Goal: Obtain resource: Download file/media

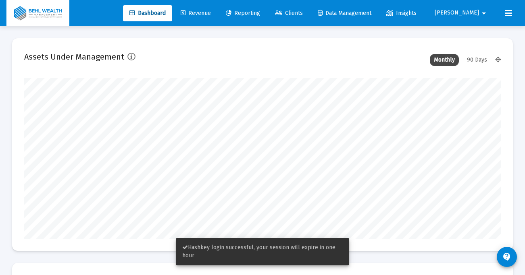
scroll to position [161, 476]
type input "[DATE]"
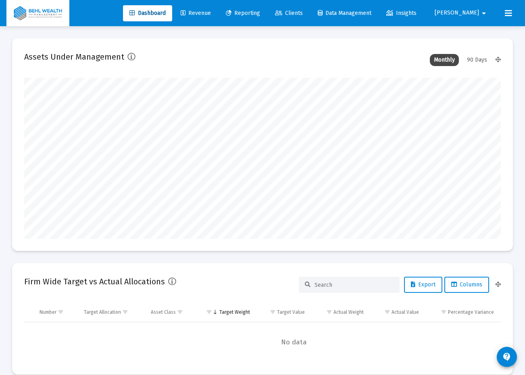
scroll to position [3, 0]
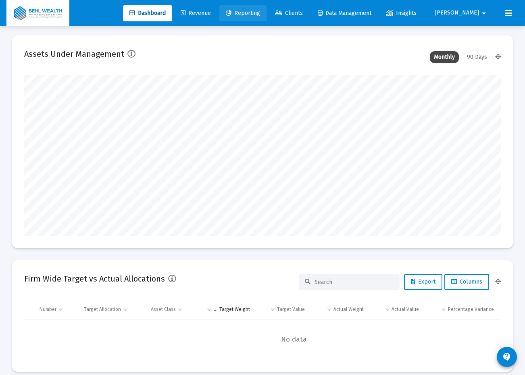
click at [260, 11] on span "Reporting" at bounding box center [243, 13] width 34 height 7
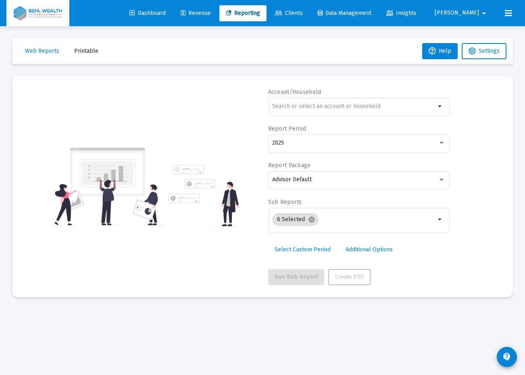
click at [91, 42] on mat-toolbar-row "Web Reports Printable Help Settings" at bounding box center [262, 51] width 500 height 26
click at [92, 46] on button "Printable" at bounding box center [86, 51] width 37 height 16
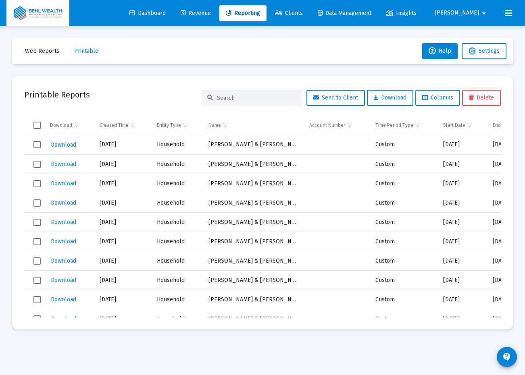
click at [239, 94] on div at bounding box center [251, 98] width 101 height 16
click at [244, 98] on input at bounding box center [256, 98] width 79 height 7
type input "[PERSON_NAME]"
click at [69, 143] on span "Download" at bounding box center [63, 144] width 25 height 7
click at [236, 103] on div "[PERSON_NAME]" at bounding box center [251, 98] width 101 height 16
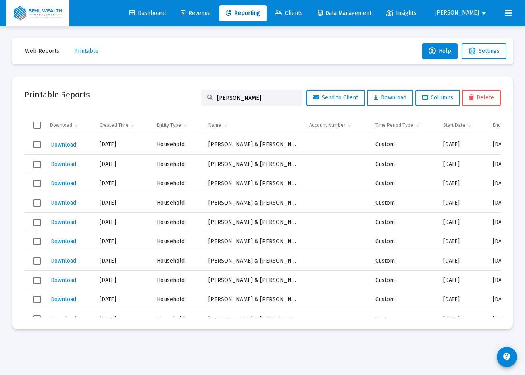
drag, startPoint x: 238, startPoint y: 97, endPoint x: 204, endPoint y: 95, distance: 33.9
click at [204, 95] on div "[PERSON_NAME]" at bounding box center [251, 98] width 101 height 16
click at [42, 50] on span "Web Reports" at bounding box center [42, 51] width 34 height 7
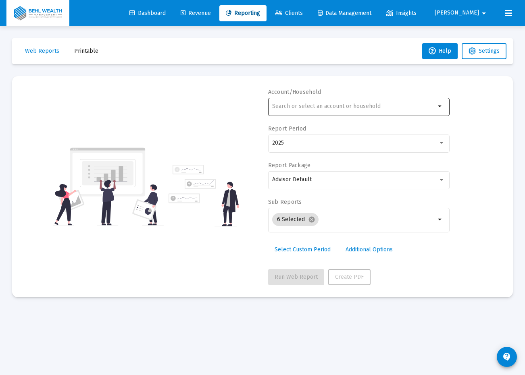
click at [427, 102] on div at bounding box center [353, 106] width 163 height 20
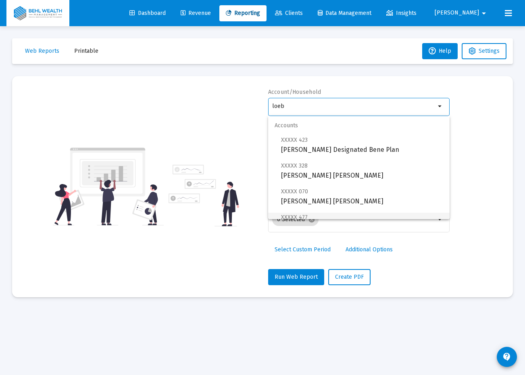
scroll to position [84, 0]
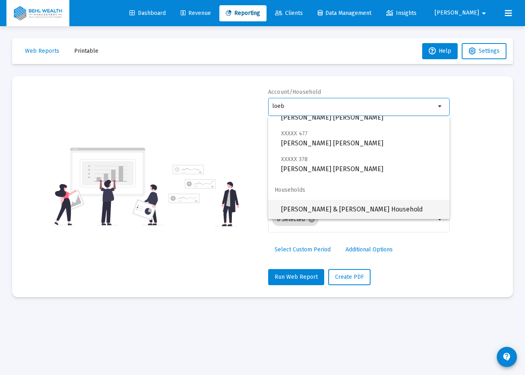
click at [406, 203] on span "[PERSON_NAME] & [PERSON_NAME] Household" at bounding box center [362, 209] width 162 height 19
type input "[PERSON_NAME] & [PERSON_NAME] Household"
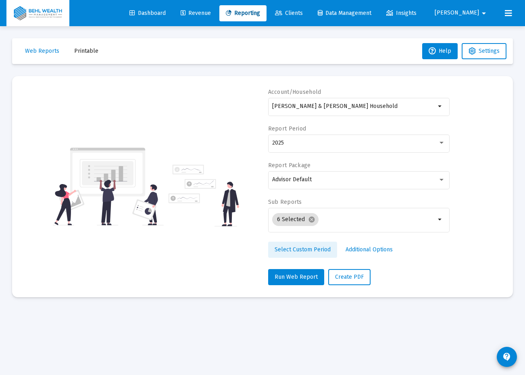
click at [317, 250] on span "Select Custom Period" at bounding box center [302, 249] width 56 height 7
click at [323, 245] on link "Select Standard Period" at bounding box center [304, 250] width 73 height 16
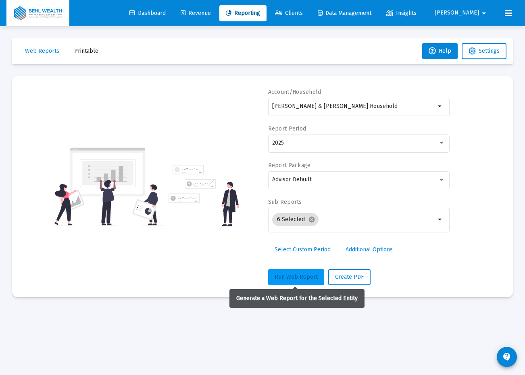
click at [309, 275] on span "Run Web Report" at bounding box center [295, 277] width 43 height 7
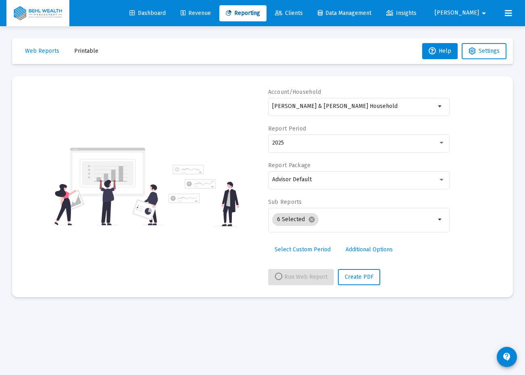
select select "View all"
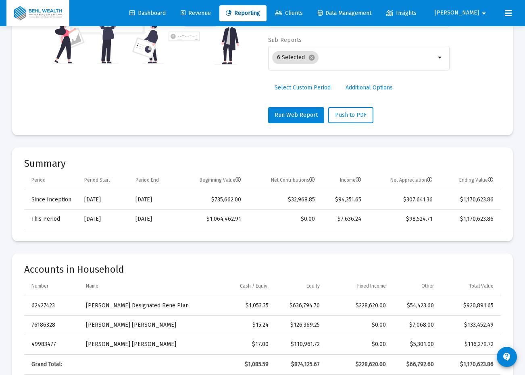
scroll to position [0, 0]
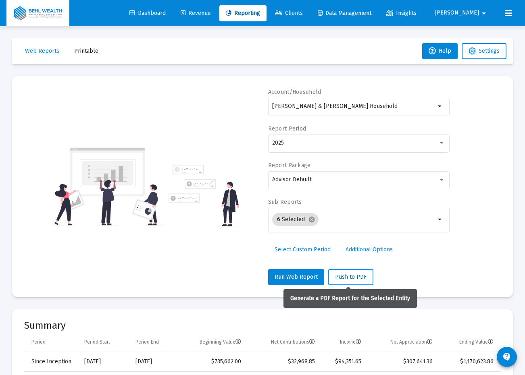
click at [359, 272] on button "Push to PDF" at bounding box center [350, 277] width 45 height 16
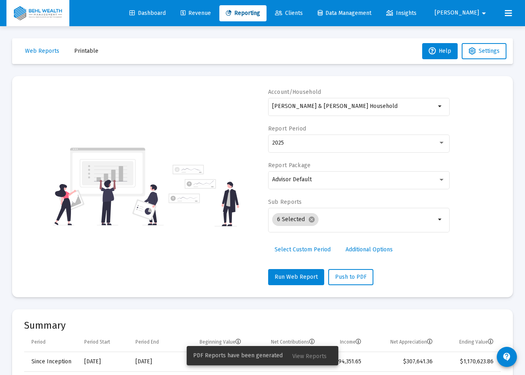
click at [78, 47] on button "Printable" at bounding box center [86, 51] width 37 height 16
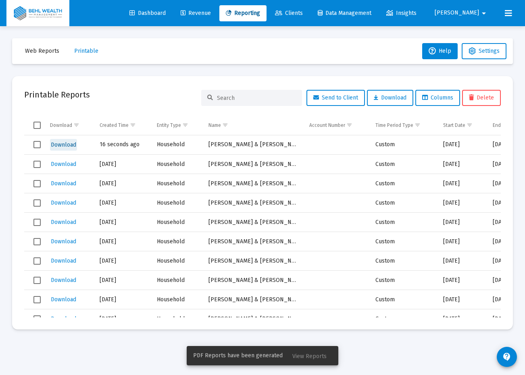
click at [70, 146] on span "Download" at bounding box center [63, 144] width 25 height 7
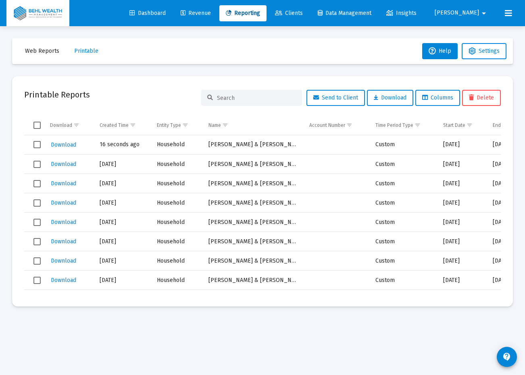
click at [42, 144] on td "Data grid" at bounding box center [34, 144] width 20 height 19
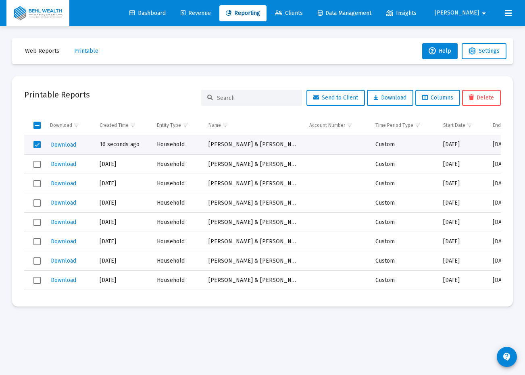
click at [485, 95] on span "Delete" at bounding box center [481, 97] width 25 height 7
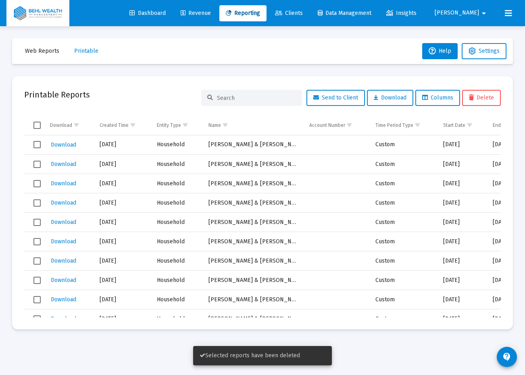
drag, startPoint x: 264, startPoint y: 102, endPoint x: 259, endPoint y: 95, distance: 8.4
click at [264, 101] on div at bounding box center [251, 98] width 101 height 16
click at [259, 95] on input at bounding box center [256, 98] width 79 height 7
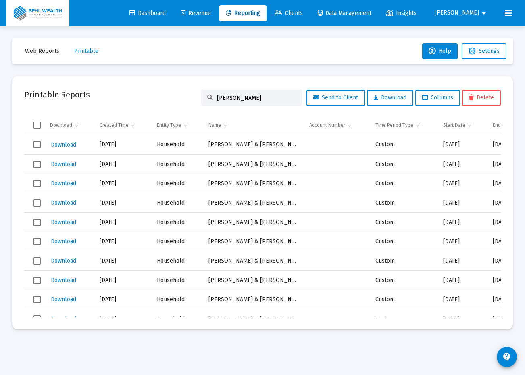
type input "[PERSON_NAME]"
click at [211, 10] on span "Revenue" at bounding box center [196, 13] width 30 height 7
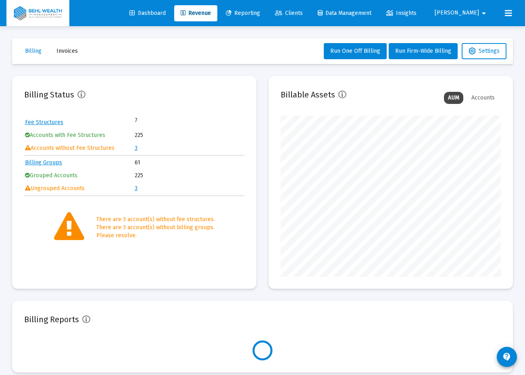
scroll to position [161, 220]
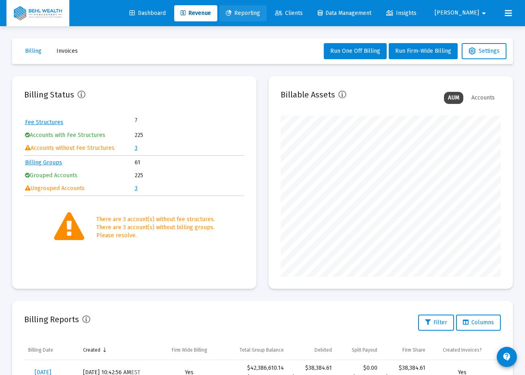
click at [266, 14] on link "Reporting" at bounding box center [242, 13] width 47 height 16
select select "View all"
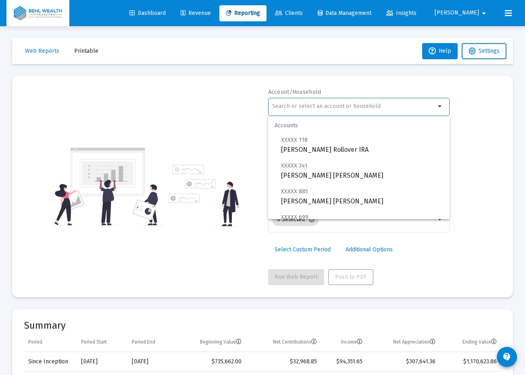
click at [414, 105] on input "text" at bounding box center [353, 106] width 163 height 6
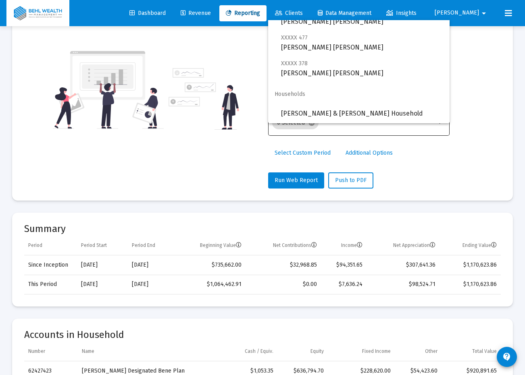
scroll to position [99, 0]
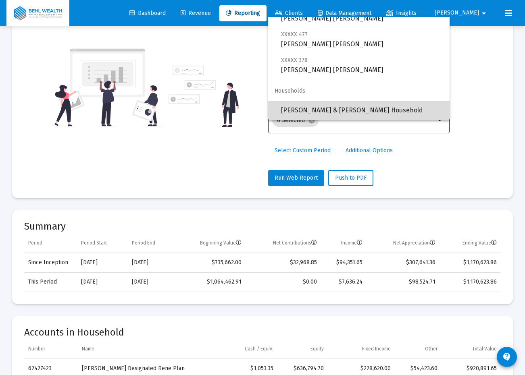
click at [366, 114] on span "[PERSON_NAME] & [PERSON_NAME] Household" at bounding box center [362, 110] width 162 height 19
type input "[PERSON_NAME] & [PERSON_NAME] Household"
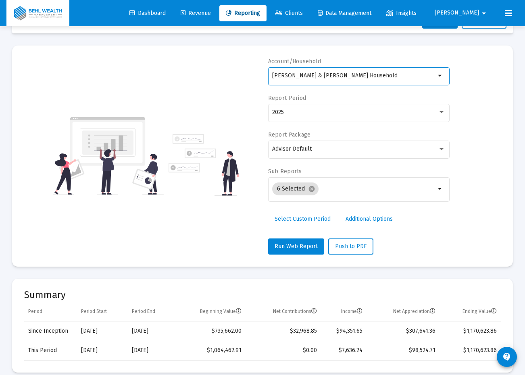
scroll to position [0, 0]
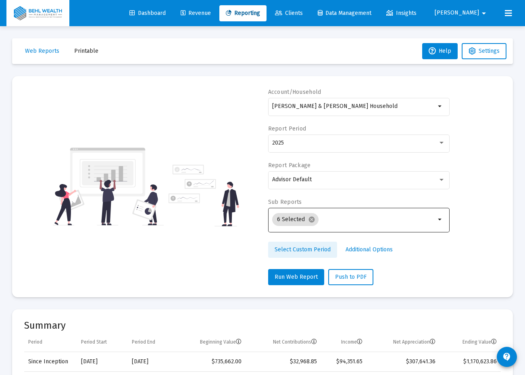
drag, startPoint x: 312, startPoint y: 249, endPoint x: 307, endPoint y: 229, distance: 20.3
click at [312, 249] on span "Select Custom Period" at bounding box center [302, 249] width 56 height 7
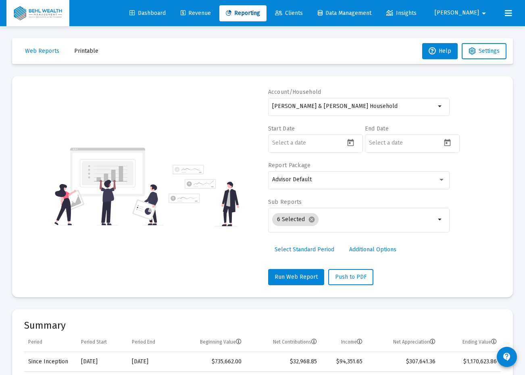
click at [308, 253] on link "Select Standard Period" at bounding box center [304, 250] width 73 height 16
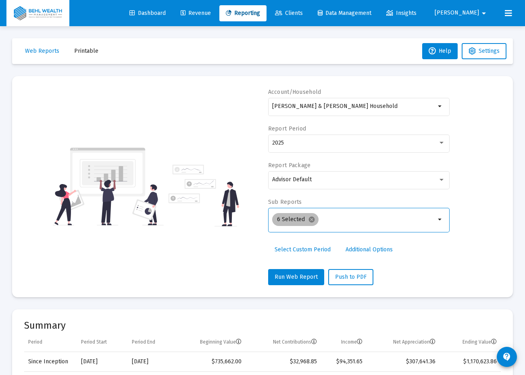
click at [423, 223] on div "6 Selected cancel" at bounding box center [353, 220] width 166 height 16
click at [450, 215] on div "Account/[PERSON_NAME] & [PERSON_NAME] Household arrow_drop_down Report Period 2…" at bounding box center [262, 186] width 476 height 197
click at [439, 220] on mat-icon "arrow_drop_down" at bounding box center [440, 220] width 10 height 10
click at [291, 217] on mat-chip "6 Selected cancel" at bounding box center [295, 219] width 46 height 13
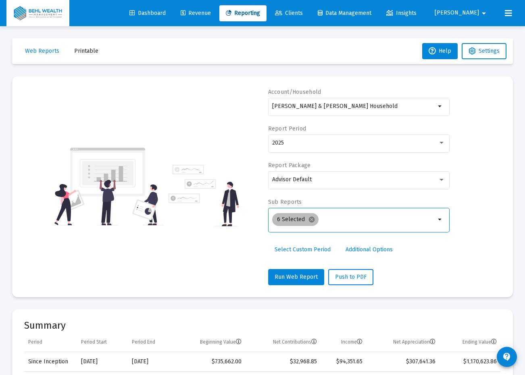
click at [291, 217] on mat-chip "6 Selected cancel" at bounding box center [295, 219] width 46 height 13
click at [330, 223] on input "Selection" at bounding box center [379, 219] width 114 height 6
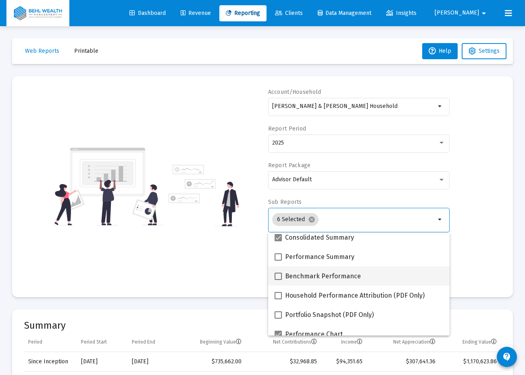
scroll to position [41, 0]
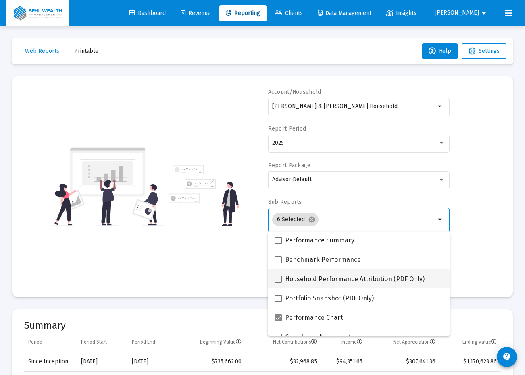
click at [356, 275] on span "Household Performance Attribution (PDF Only)" at bounding box center [354, 279] width 139 height 10
click at [278, 275] on input "Household Performance Attribution (PDF Only)" at bounding box center [278, 283] width 0 height 0
checkbox input "true"
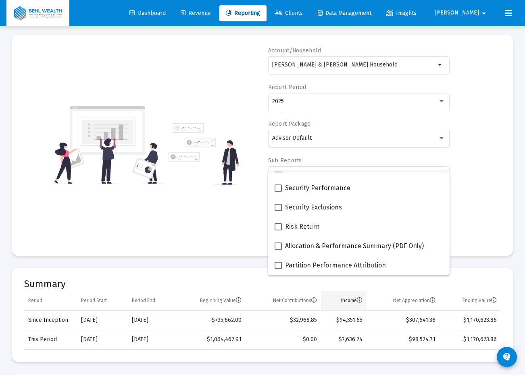
scroll to position [61, 0]
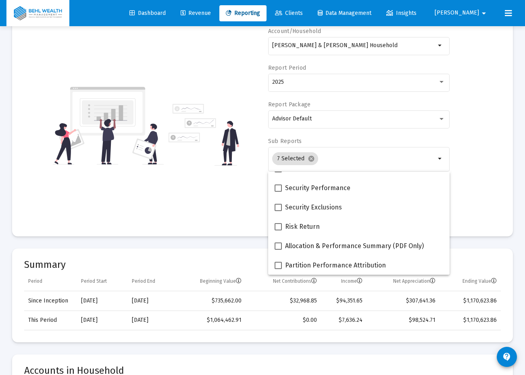
click at [214, 207] on div "Account/[PERSON_NAME] & [PERSON_NAME] Household arrow_drop_down Report Period 2…" at bounding box center [262, 125] width 476 height 197
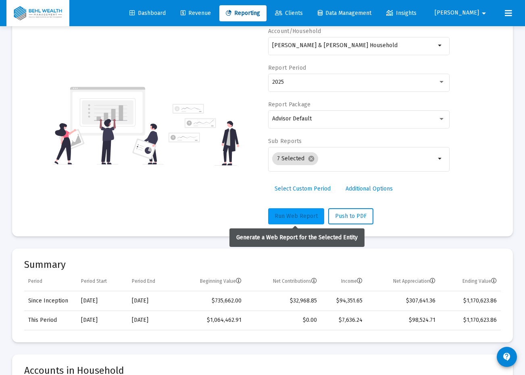
click at [300, 214] on span "Run Web Report" at bounding box center [295, 216] width 43 height 7
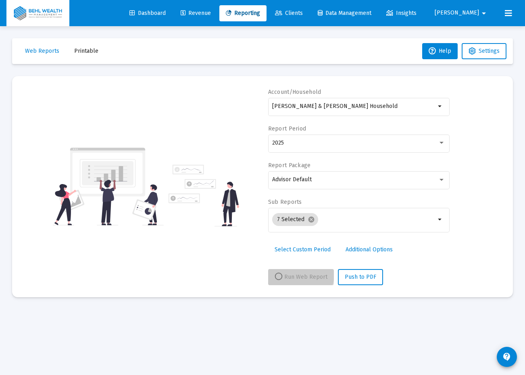
scroll to position [0, 0]
select select "View all"
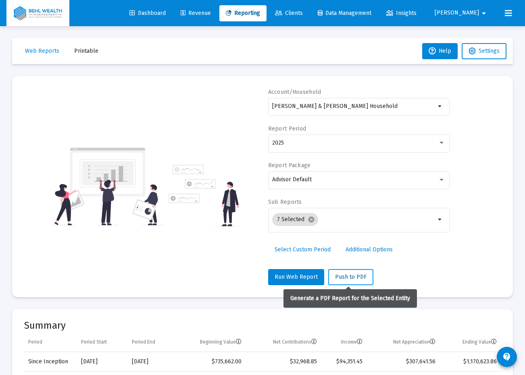
click at [360, 275] on button "Push to PDF" at bounding box center [350, 277] width 45 height 16
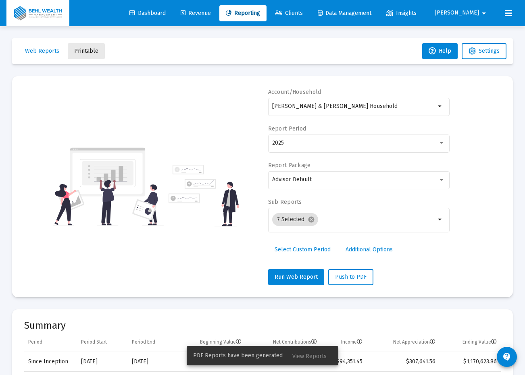
click at [95, 52] on span "Printable" at bounding box center [86, 51] width 24 height 7
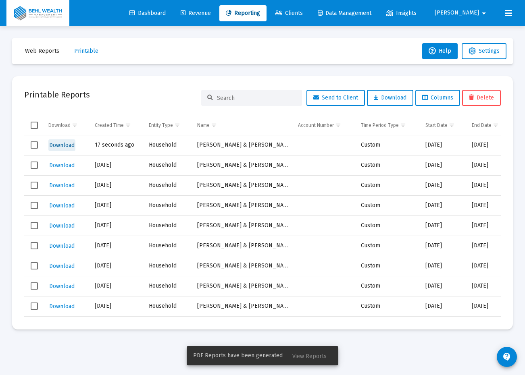
click at [72, 147] on span "Download" at bounding box center [61, 145] width 25 height 7
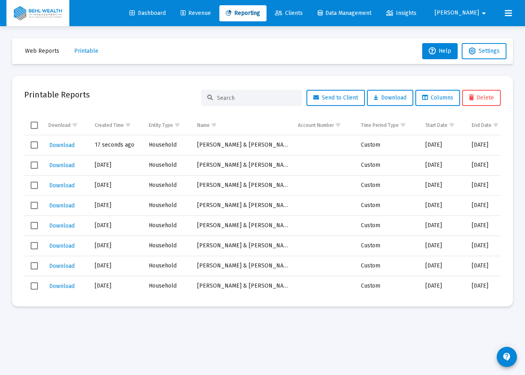
click at [37, 54] on span "Web Reports" at bounding box center [42, 51] width 34 height 7
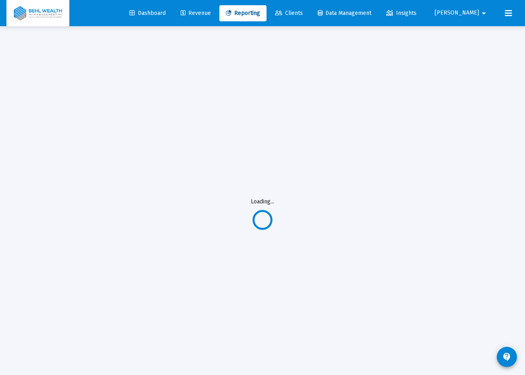
select select "View all"
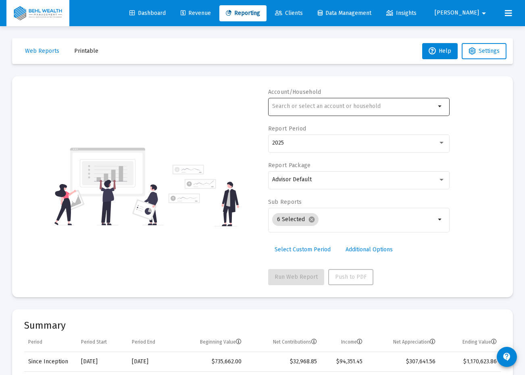
click at [432, 104] on input "text" at bounding box center [353, 106] width 163 height 6
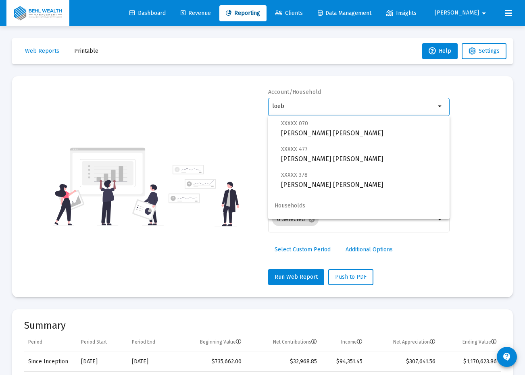
scroll to position [84, 0]
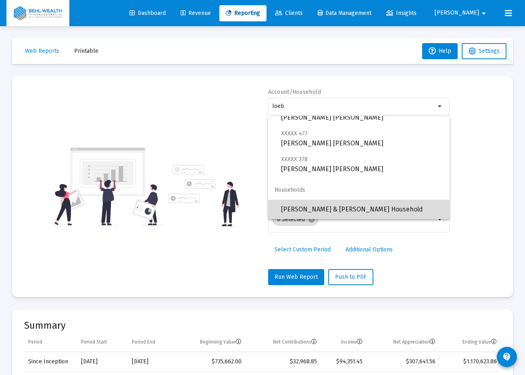
click at [397, 205] on span "[PERSON_NAME] & [PERSON_NAME] Household" at bounding box center [362, 209] width 162 height 19
type input "[PERSON_NAME] & [PERSON_NAME] Household"
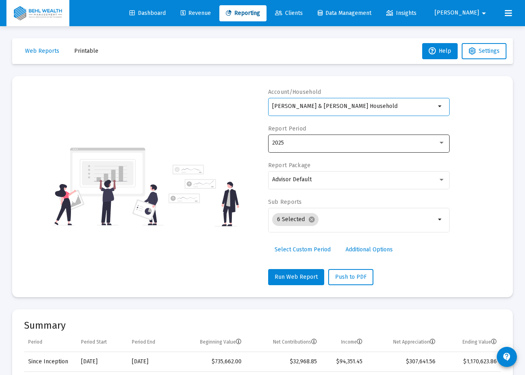
click at [445, 139] on div "2025" at bounding box center [358, 143] width 181 height 20
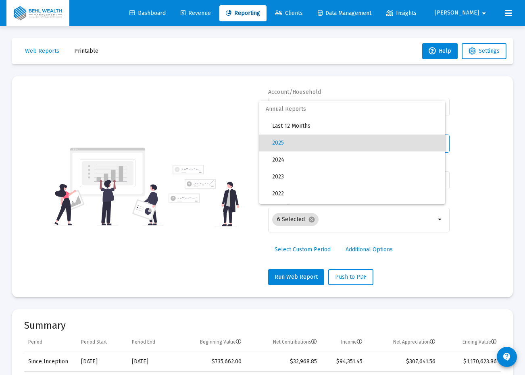
click at [496, 134] on div at bounding box center [262, 187] width 525 height 375
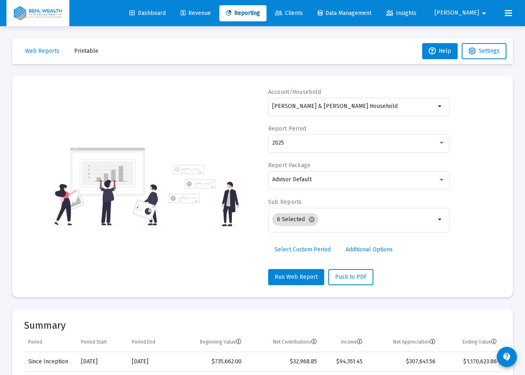
click at [313, 251] on span "Select Custom Period" at bounding box center [302, 249] width 56 height 7
click at [356, 146] on mat-datepicker-toggle at bounding box center [351, 145] width 14 height 7
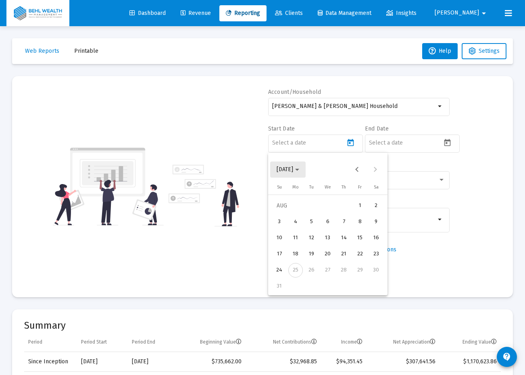
click at [299, 172] on span "[DATE]" at bounding box center [287, 169] width 23 height 7
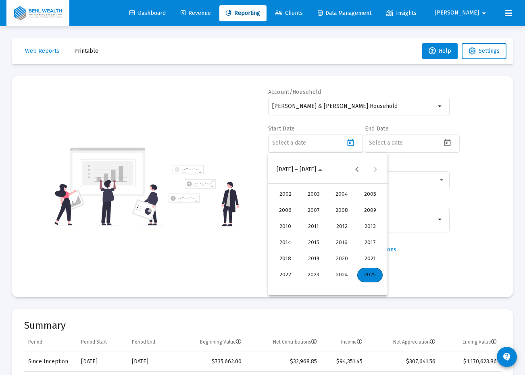
click at [371, 275] on div "2025" at bounding box center [369, 275] width 25 height 15
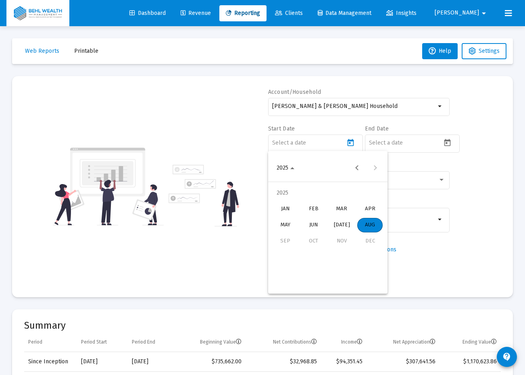
scroll to position [2, 0]
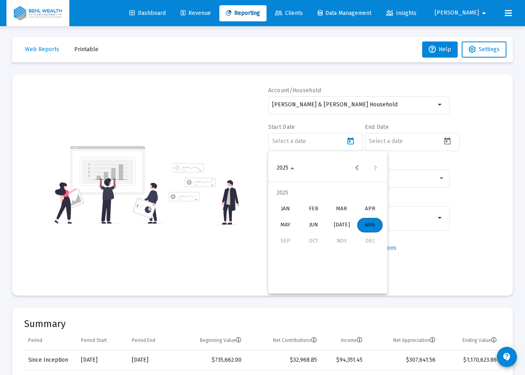
click at [284, 203] on div "JAN" at bounding box center [284, 209] width 25 height 15
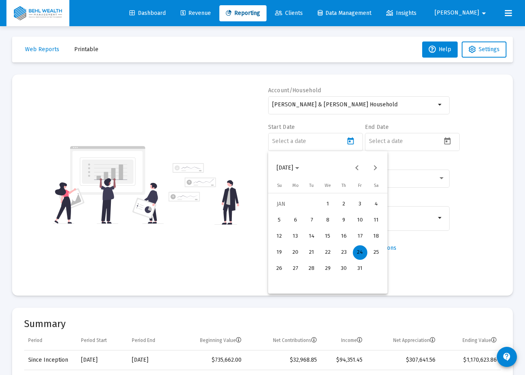
click at [328, 202] on div "1" at bounding box center [327, 204] width 15 height 15
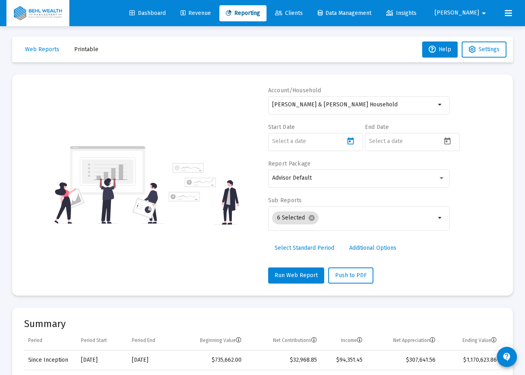
type input "[DATE]"
click at [446, 139] on icon "Open calendar" at bounding box center [447, 141] width 8 height 8
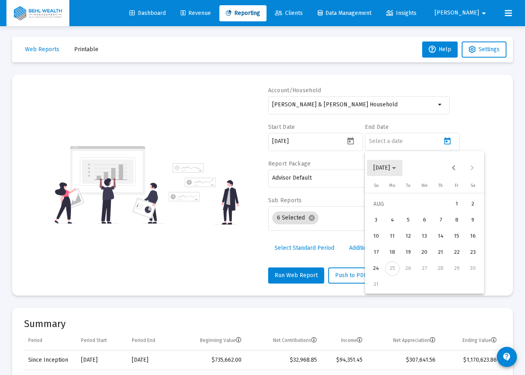
click at [396, 166] on span "[DATE]" at bounding box center [384, 167] width 23 height 7
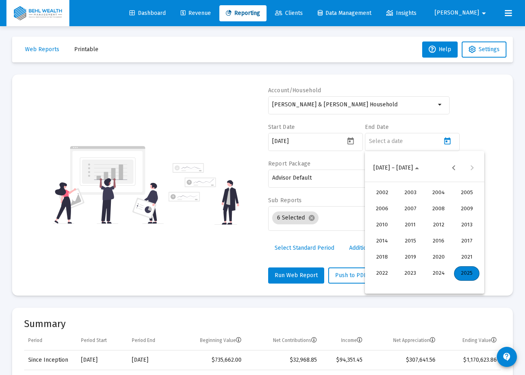
click at [469, 271] on div "2025" at bounding box center [466, 273] width 25 height 15
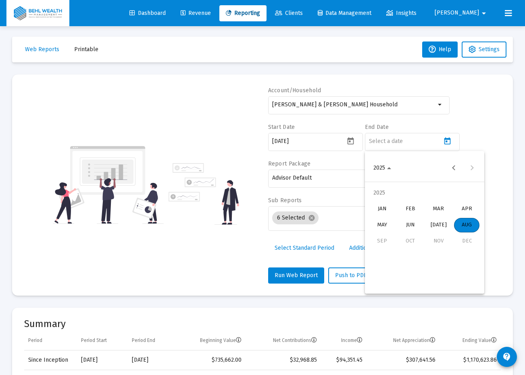
click at [467, 241] on div "DEC" at bounding box center [466, 241] width 25 height 15
click at [470, 235] on div "DEC" at bounding box center [466, 241] width 25 height 15
click at [469, 238] on div "DEC" at bounding box center [466, 241] width 25 height 15
click at [409, 171] on div at bounding box center [422, 168] width 46 height 16
click at [402, 141] on div at bounding box center [262, 187] width 525 height 375
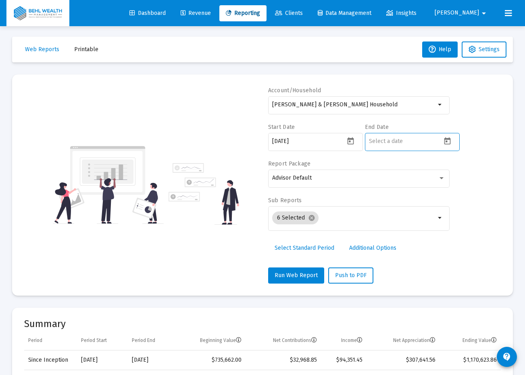
click at [400, 141] on input at bounding box center [405, 141] width 73 height 6
type input "2"
click at [446, 138] on icon "Open calendar" at bounding box center [447, 140] width 6 height 7
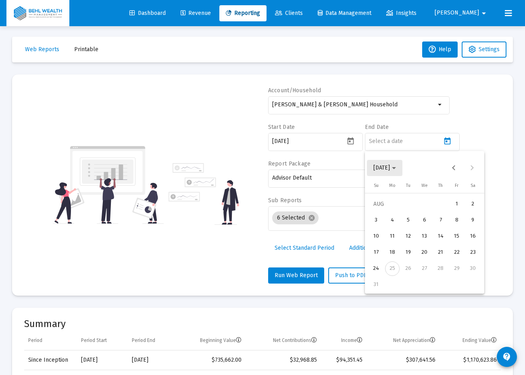
click at [396, 169] on span "[DATE]" at bounding box center [384, 167] width 23 height 7
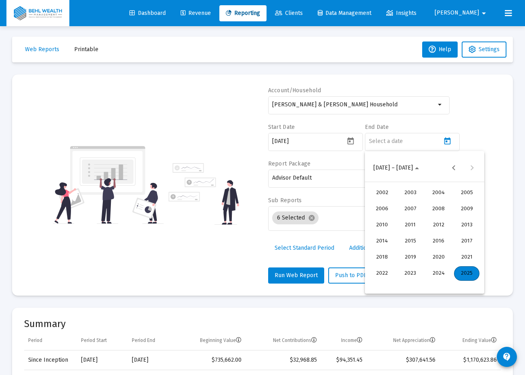
click at [474, 275] on div "2025" at bounding box center [466, 273] width 25 height 15
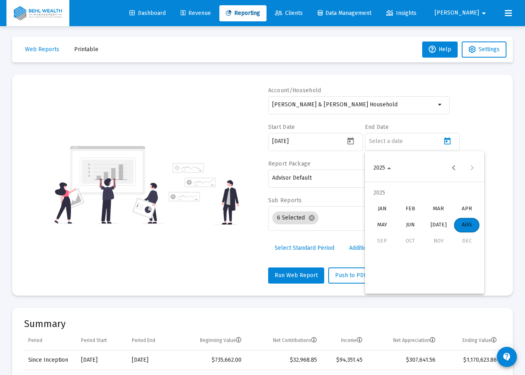
click at [471, 228] on div "AUG" at bounding box center [466, 225] width 25 height 15
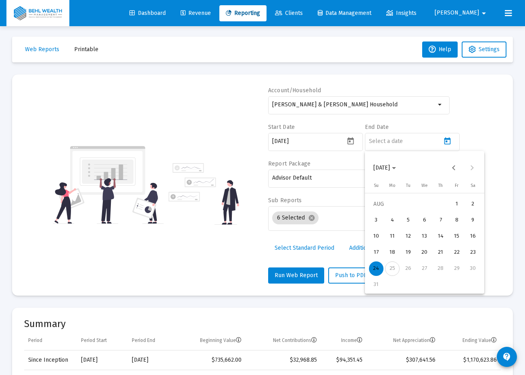
click at [373, 267] on div "24" at bounding box center [376, 268] width 15 height 15
type input "[DATE]"
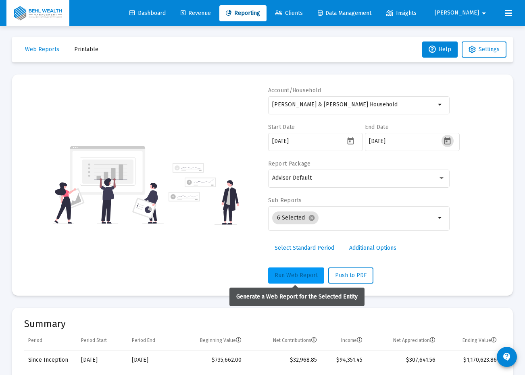
click at [292, 275] on span "Run Web Report" at bounding box center [295, 275] width 43 height 7
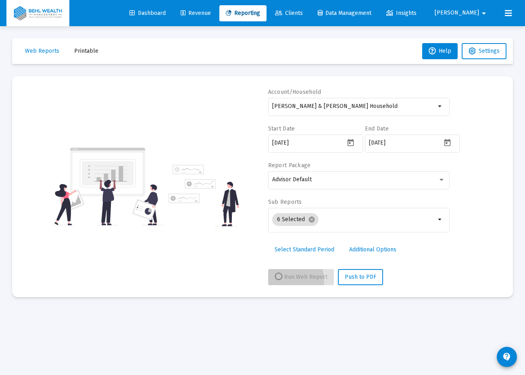
scroll to position [0, 0]
select select "View all"
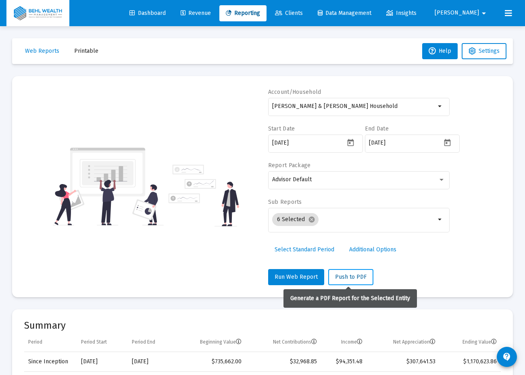
click at [359, 275] on span "Push to PDF" at bounding box center [350, 277] width 31 height 7
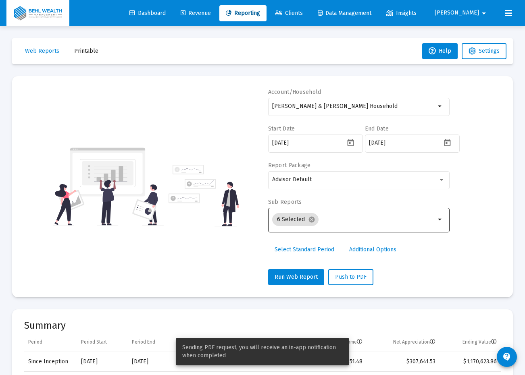
click at [369, 219] on input "Selection" at bounding box center [379, 219] width 114 height 6
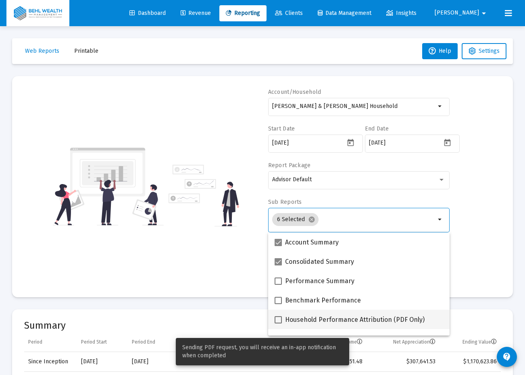
scroll to position [27, 0]
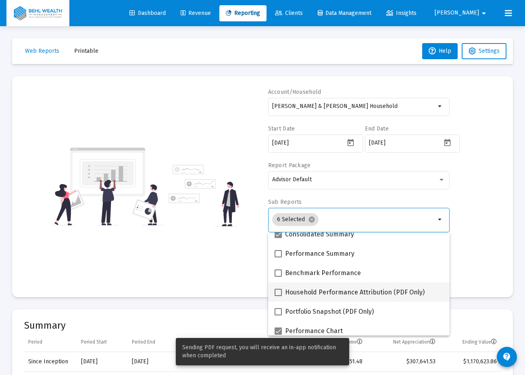
click at [369, 275] on span "Household Performance Attribution (PDF Only)" at bounding box center [354, 293] width 139 height 10
click at [278, 275] on input "Household Performance Attribution (PDF Only)" at bounding box center [278, 296] width 0 height 0
checkbox input "true"
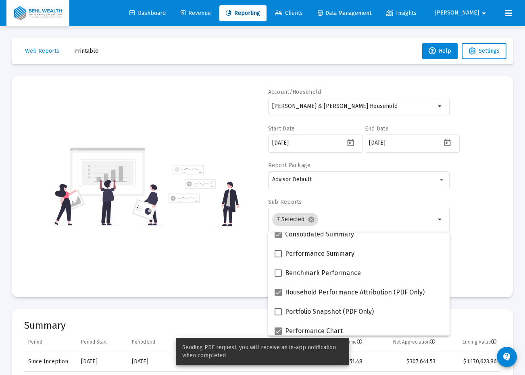
click at [245, 271] on div "Account/[PERSON_NAME] & [PERSON_NAME] Household arrow_drop_down Start Date [DAT…" at bounding box center [262, 186] width 476 height 197
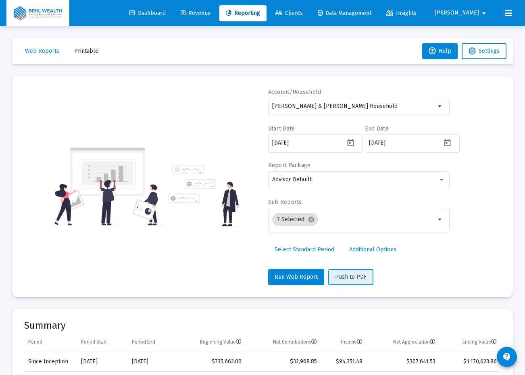
click at [350, 275] on span "Push to PDF" at bounding box center [350, 277] width 31 height 7
click at [100, 48] on button "Printable" at bounding box center [86, 51] width 37 height 16
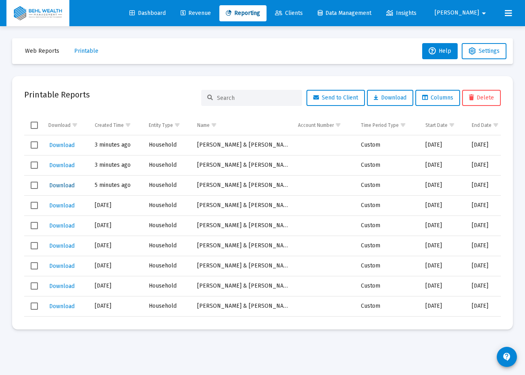
click at [70, 183] on span "Download" at bounding box center [61, 185] width 25 height 7
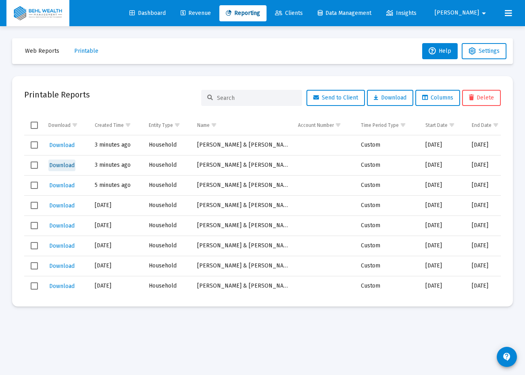
click at [69, 168] on span "Download" at bounding box center [61, 165] width 25 height 7
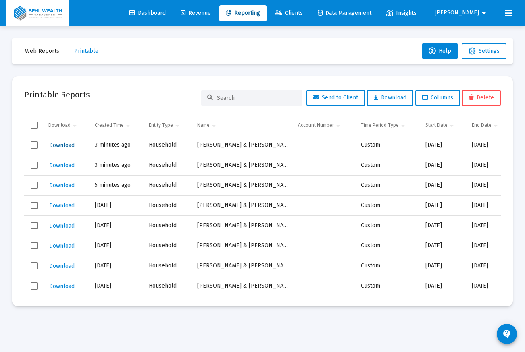
click at [66, 151] on button "Download" at bounding box center [61, 145] width 27 height 12
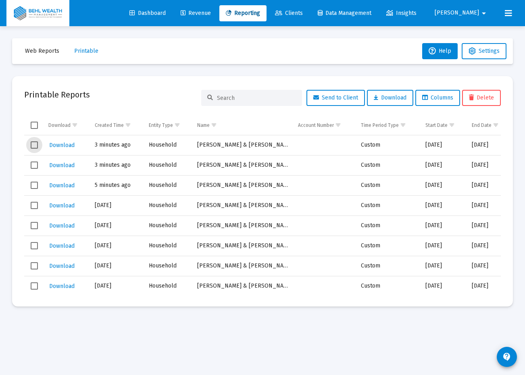
click at [33, 143] on span "Select row" at bounding box center [34, 144] width 7 height 7
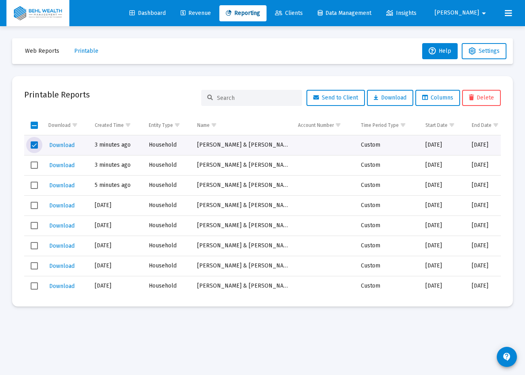
click at [35, 160] on td "Data grid" at bounding box center [34, 165] width 20 height 20
click at [36, 183] on span "Select row" at bounding box center [34, 185] width 7 height 7
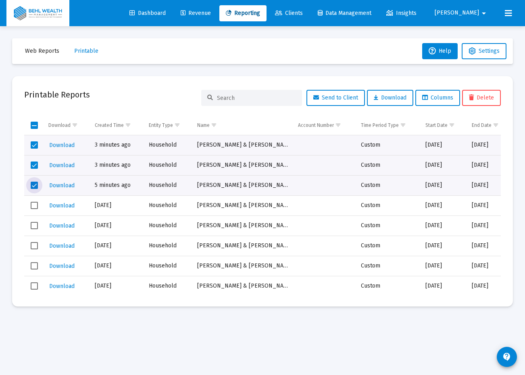
click at [473, 100] on span "Delete" at bounding box center [481, 97] width 25 height 7
